Goal: Task Accomplishment & Management: Manage account settings

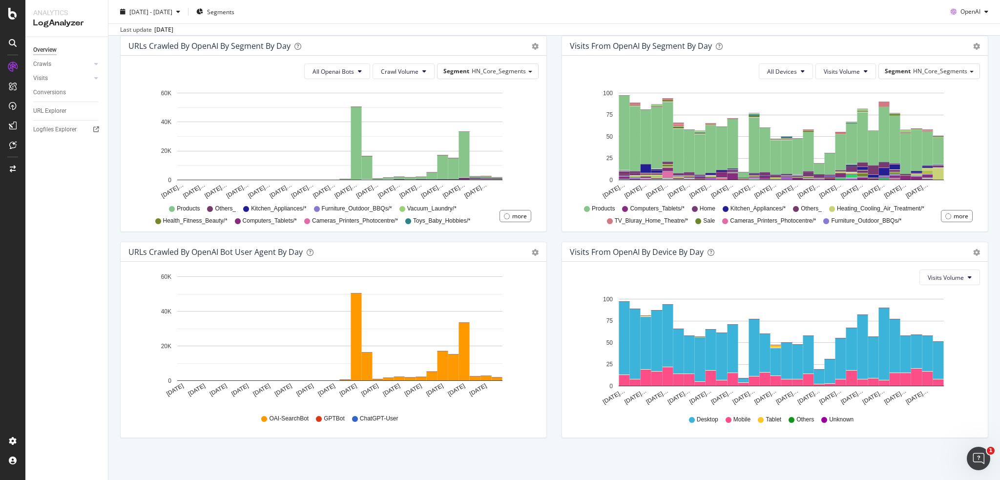
scroll to position [333, 0]
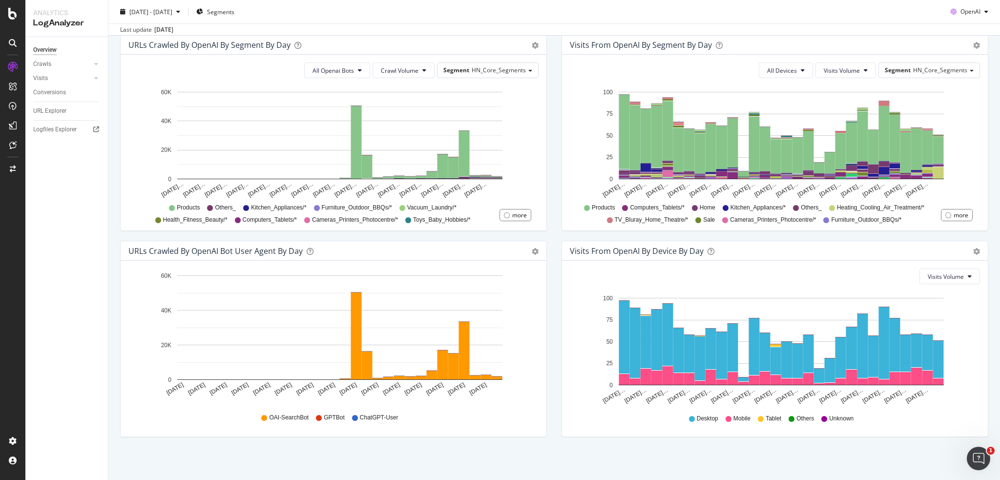
click at [536, 250] on div "URLs Crawled by OpenAI bot User Agent By Day Timeline (by Value) Timeline (by P…" at bounding box center [334, 251] width 426 height 20
click at [507, 293] on span "Timeline (by Percentage)" at bounding box center [494, 291] width 104 height 15
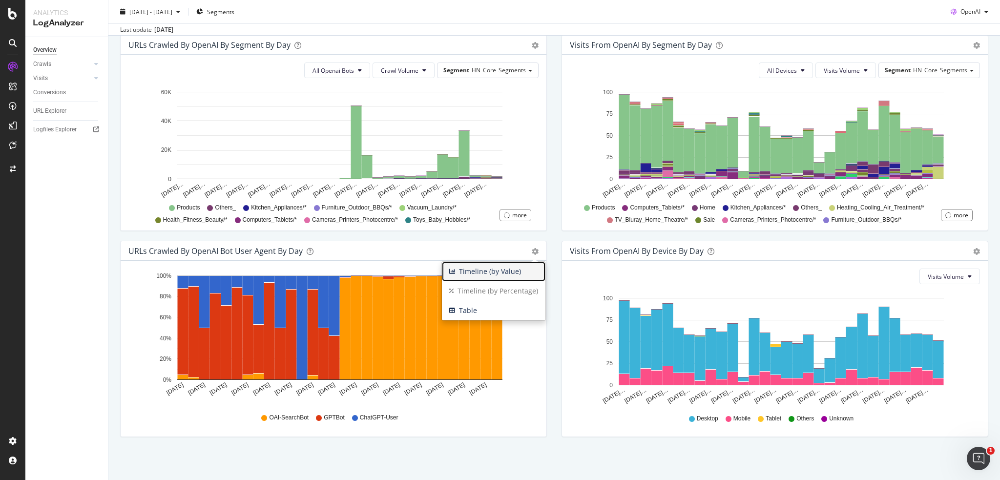
click at [487, 277] on span "Timeline (by Value)" at bounding box center [494, 271] width 104 height 15
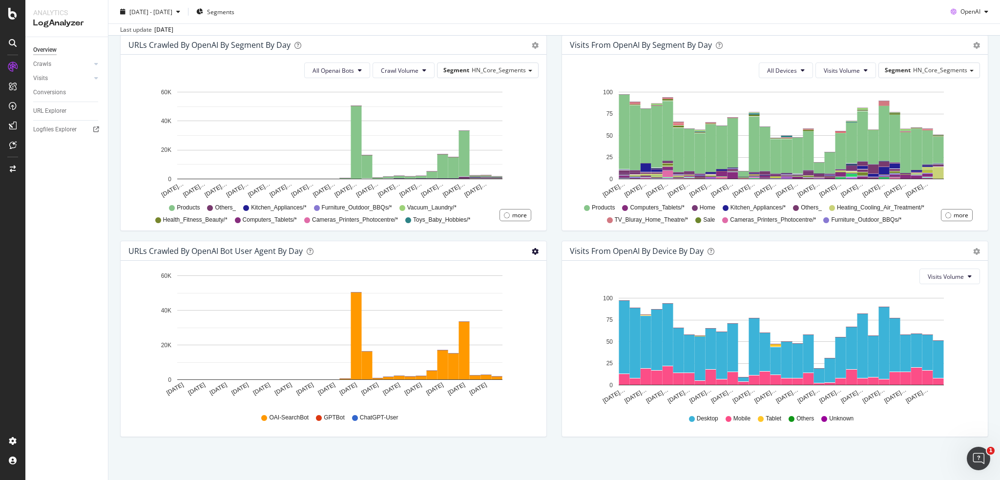
click at [500, 310] on span "Table" at bounding box center [494, 310] width 104 height 15
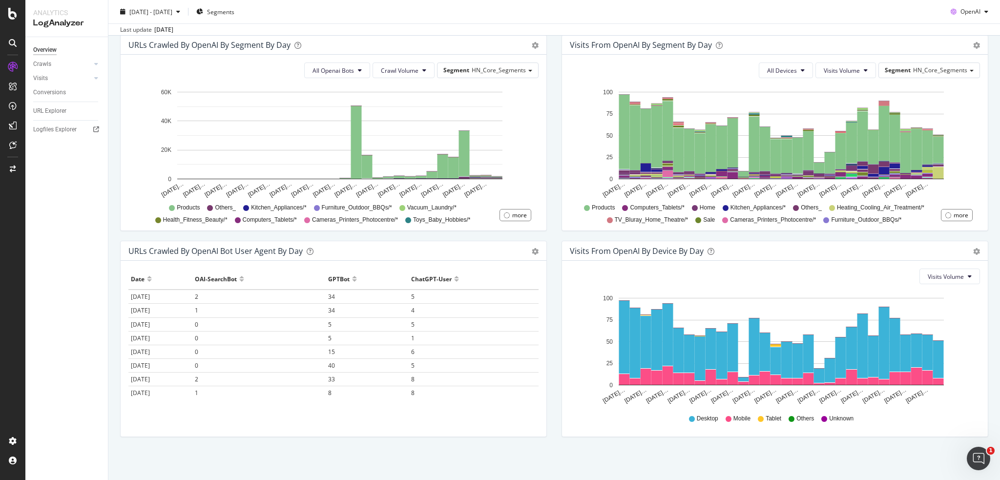
click at [535, 248] on div "URLs Crawled by OpenAI bot User Agent By Day Timeline (by Value) Timeline (by P…" at bounding box center [334, 251] width 426 height 20
click at [497, 289] on span "Timeline (by Percentage)" at bounding box center [494, 291] width 104 height 15
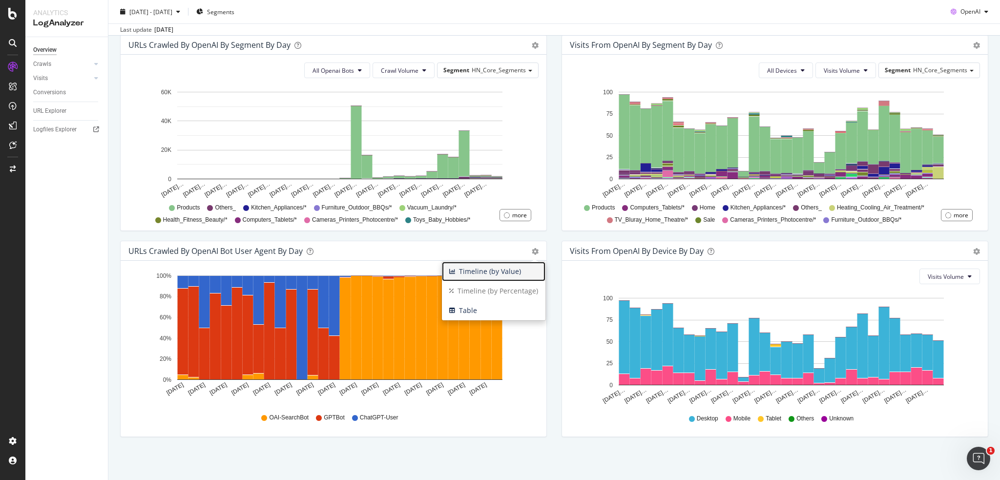
click at [493, 269] on span "Timeline (by Value)" at bounding box center [494, 271] width 104 height 15
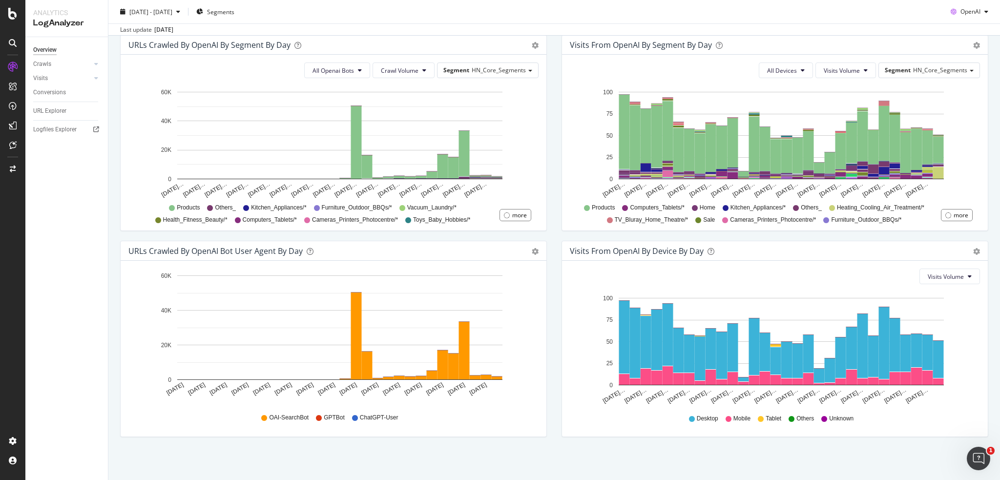
click at [88, 232] on div "Overview Crawls Daily Distribution Segments Distribution HTTP Codes Resources V…" at bounding box center [66, 258] width 83 height 443
click at [512, 282] on link "Timeline (by Percentage)" at bounding box center [494, 291] width 104 height 20
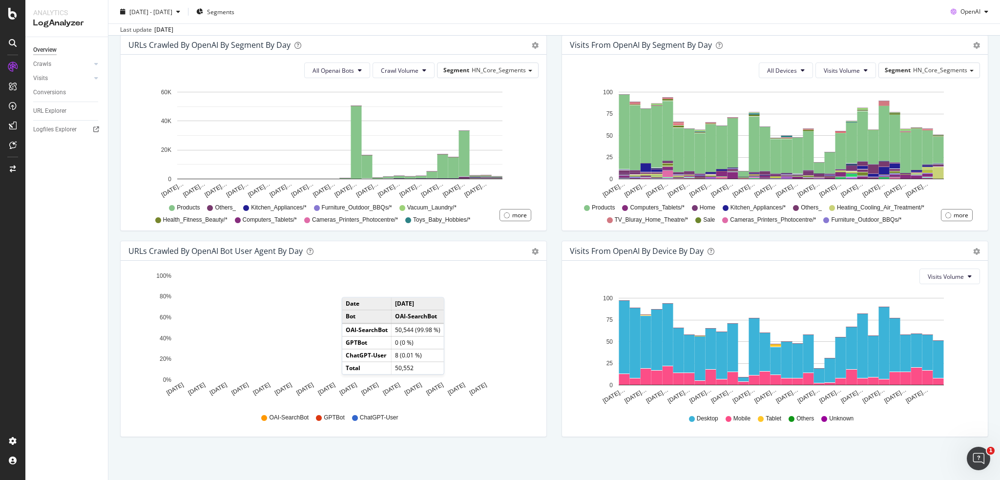
click at [324, 233] on div "URLs Crawled by OpenAI By Segment By Day Timeline (by Value) Table All Openai B…" at bounding box center [334, 138] width 442 height 206
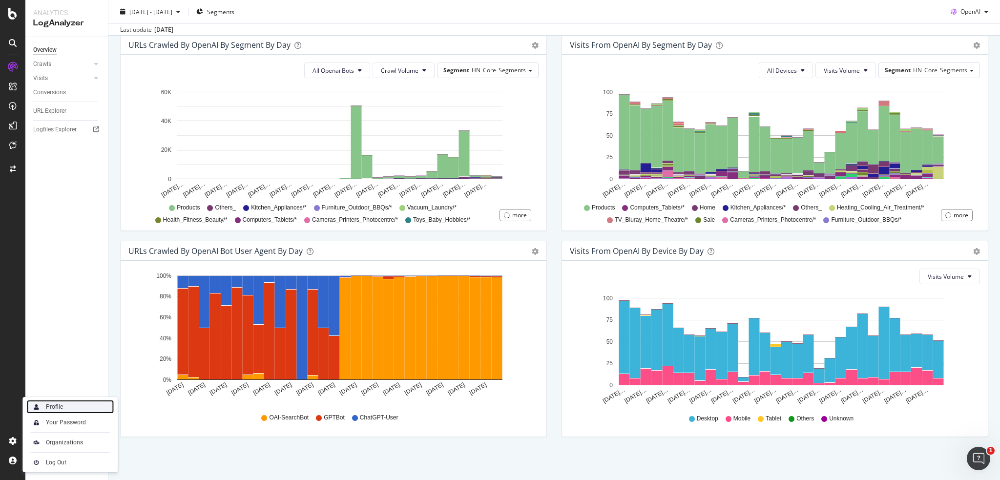
click at [61, 408] on div "Profile" at bounding box center [54, 407] width 17 height 8
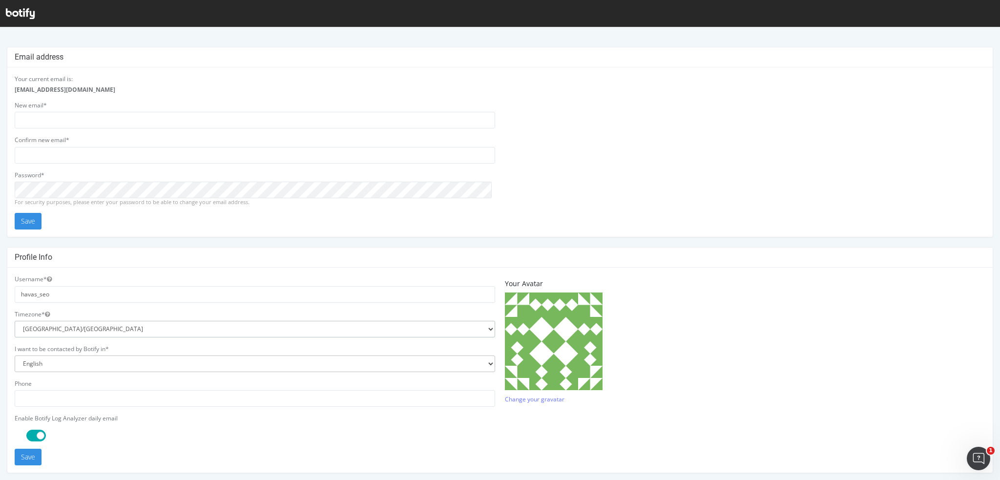
click at [112, 334] on select "Africa/Abidjan Africa/Accra Africa/Addis_Ababa Africa/Algiers Africa/Asmara Afr…" at bounding box center [255, 329] width 481 height 17
select select "Australia/Sydney"
click at [15, 321] on select "Africa/Abidjan Africa/Accra Africa/Addis_Ababa Africa/Algiers Africa/Asmara Afr…" at bounding box center [255, 329] width 481 height 17
click at [25, 222] on button "Save" at bounding box center [28, 221] width 27 height 17
click at [30, 457] on button "Save" at bounding box center [28, 457] width 27 height 17
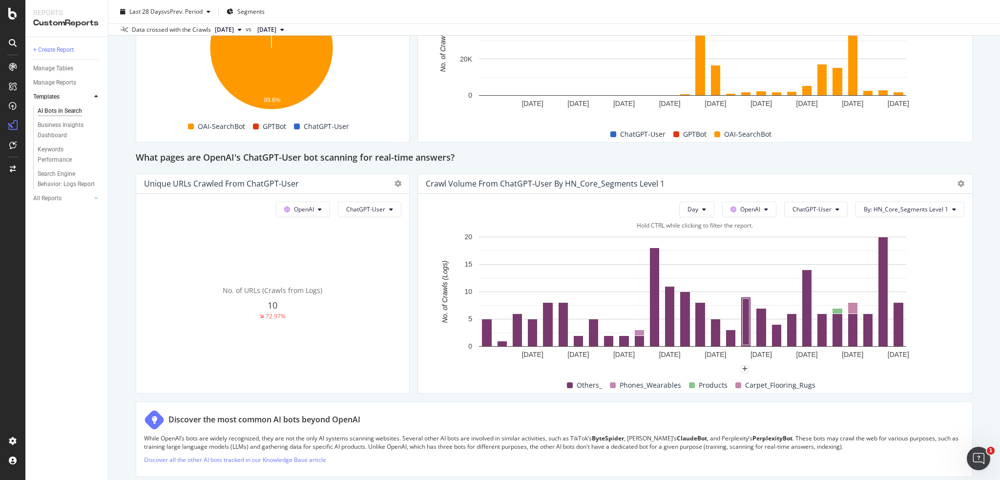
scroll to position [977, 0]
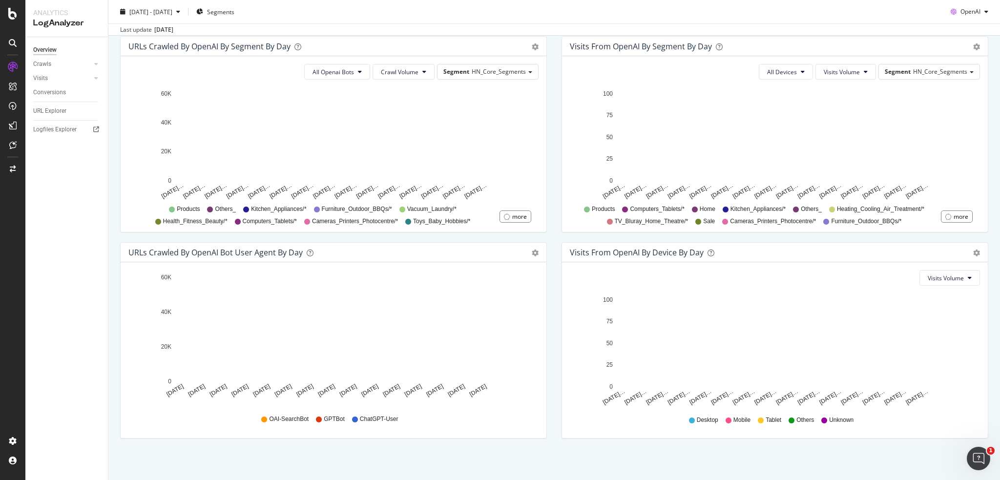
scroll to position [333, 0]
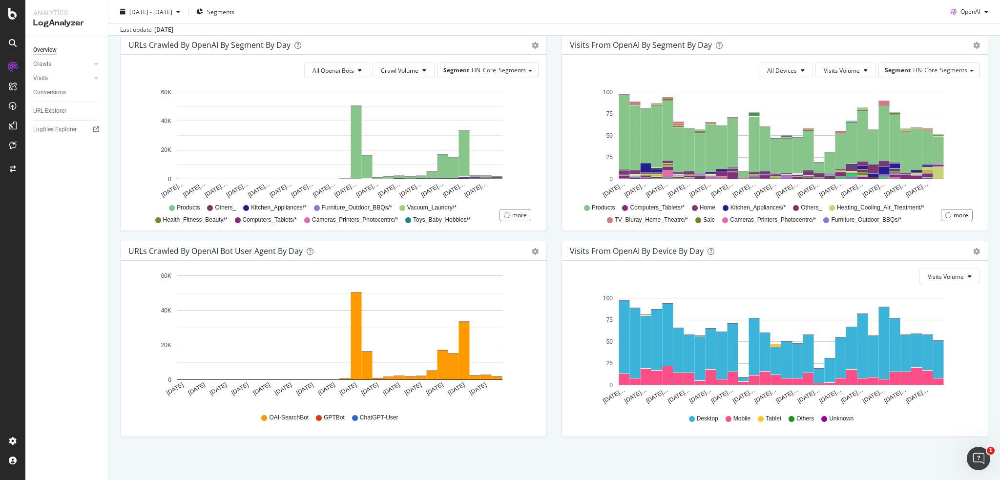
click at [120, 292] on div "URLs Crawled by OpenAI bot User Agent By Day Timeline (by Value) Timeline (by P…" at bounding box center [333, 339] width 427 height 196
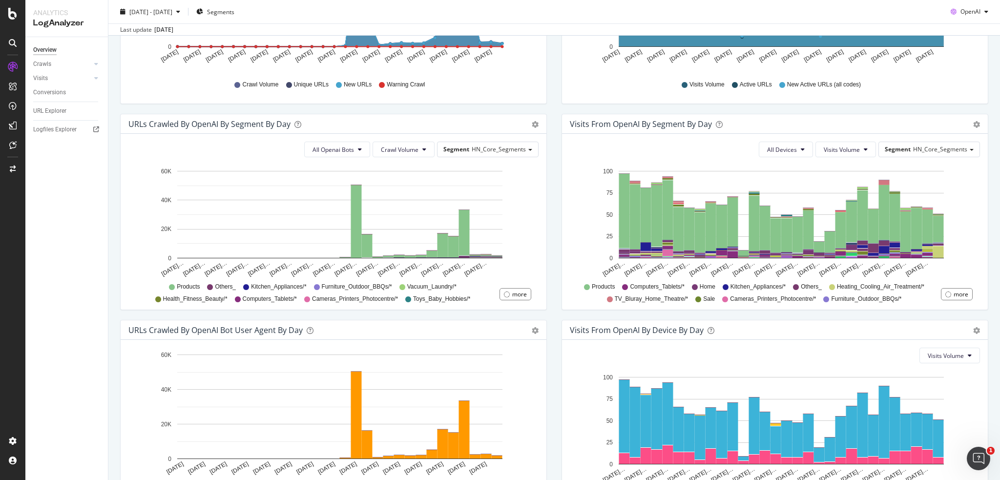
scroll to position [235, 0]
